Goal: Find contact information: Obtain details needed to contact an individual or organization

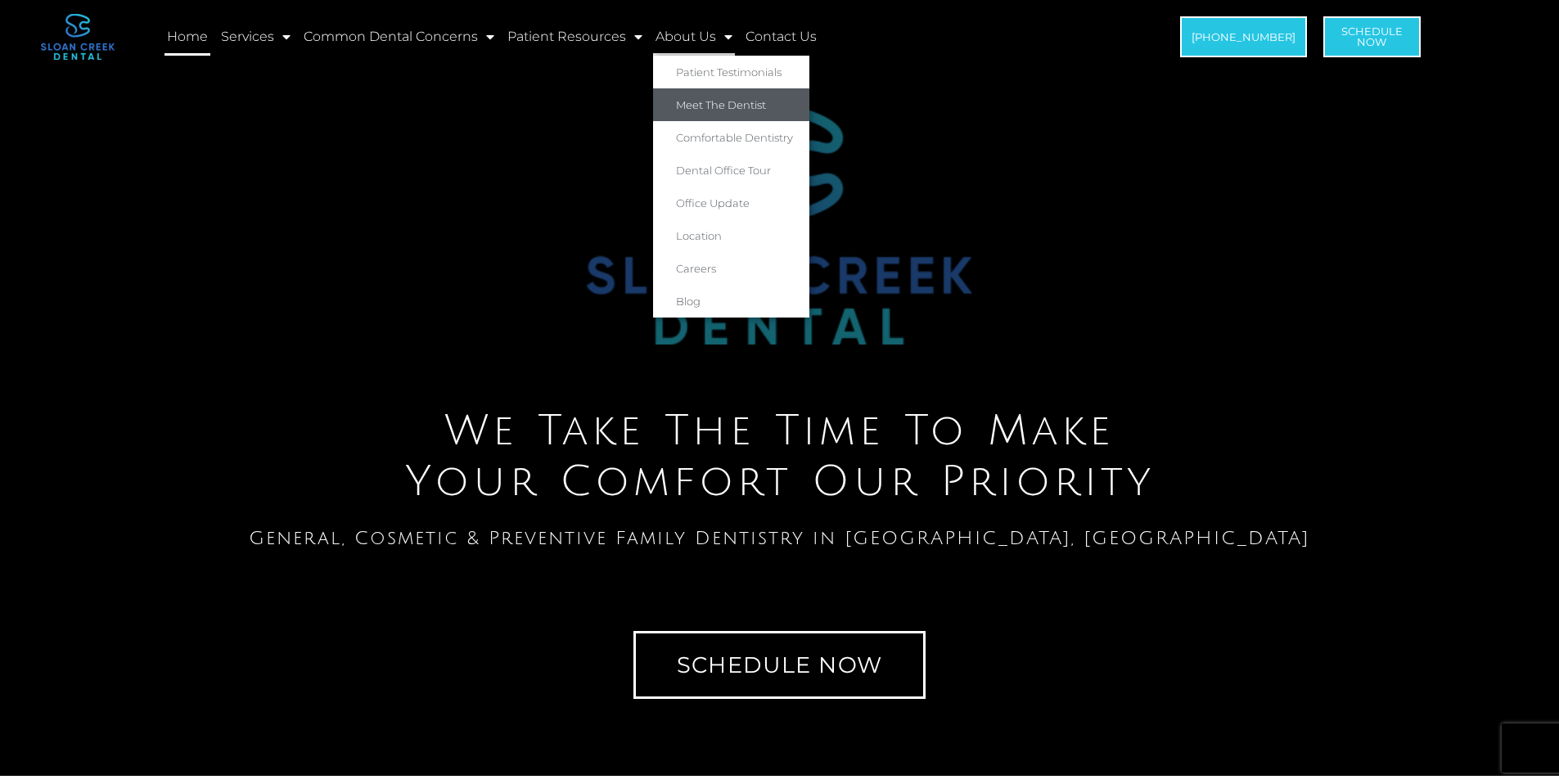
click at [696, 112] on link "Meet The Dentist" at bounding box center [730, 104] width 156 height 33
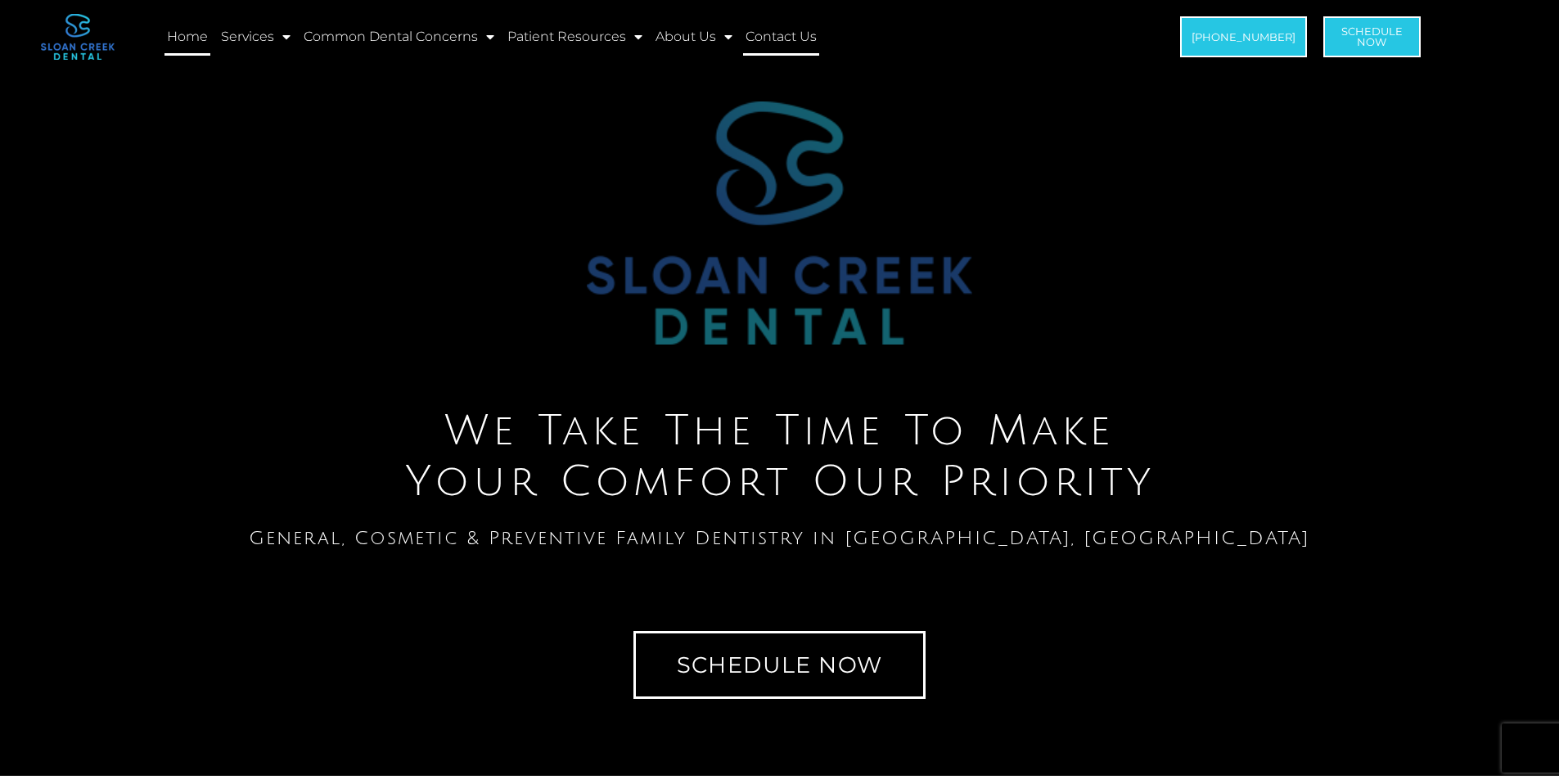
click at [783, 46] on link "Contact Us" at bounding box center [781, 37] width 76 height 38
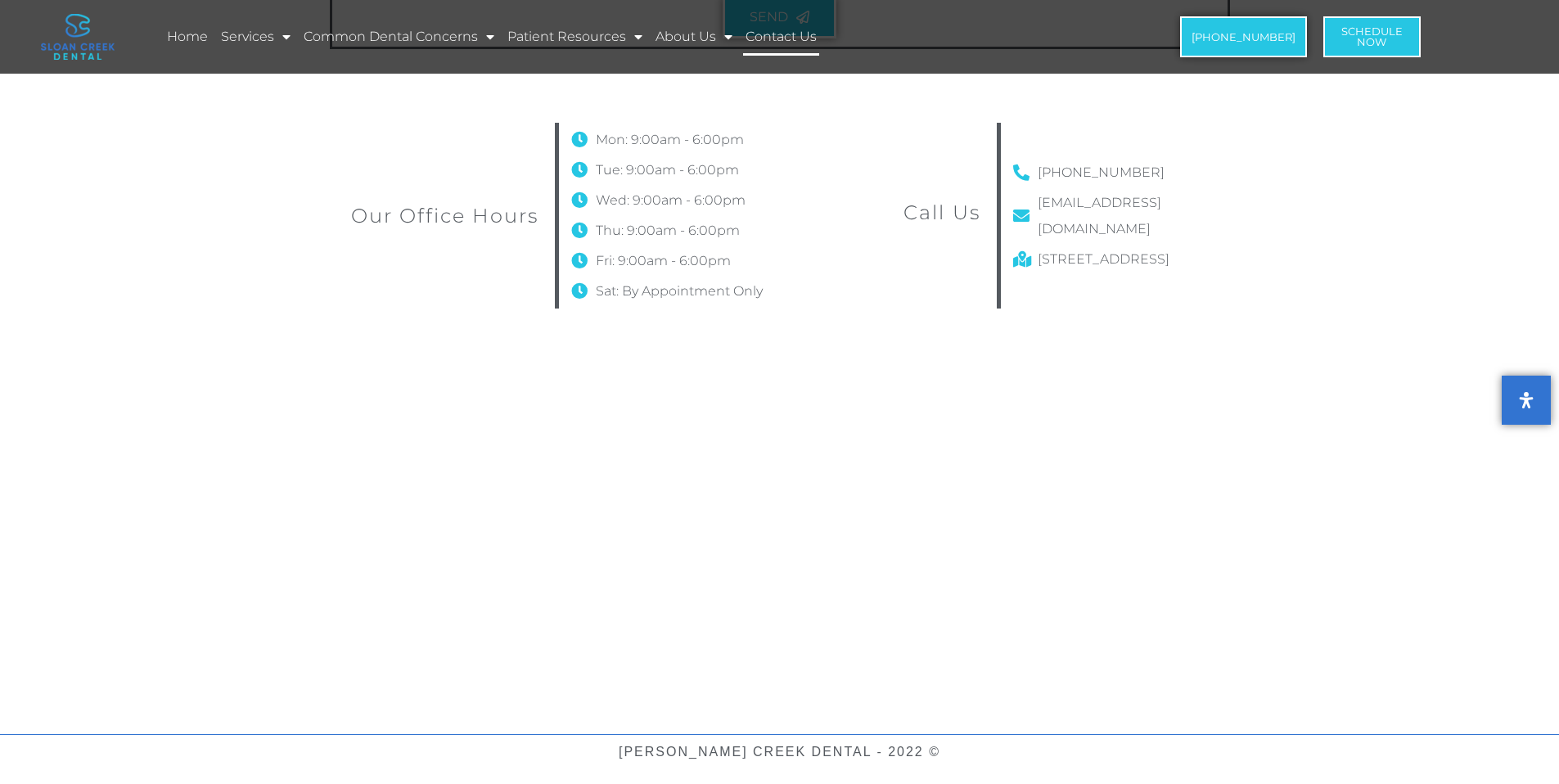
scroll to position [971, 0]
